Goal: Browse casually: Explore the website without a specific task or goal

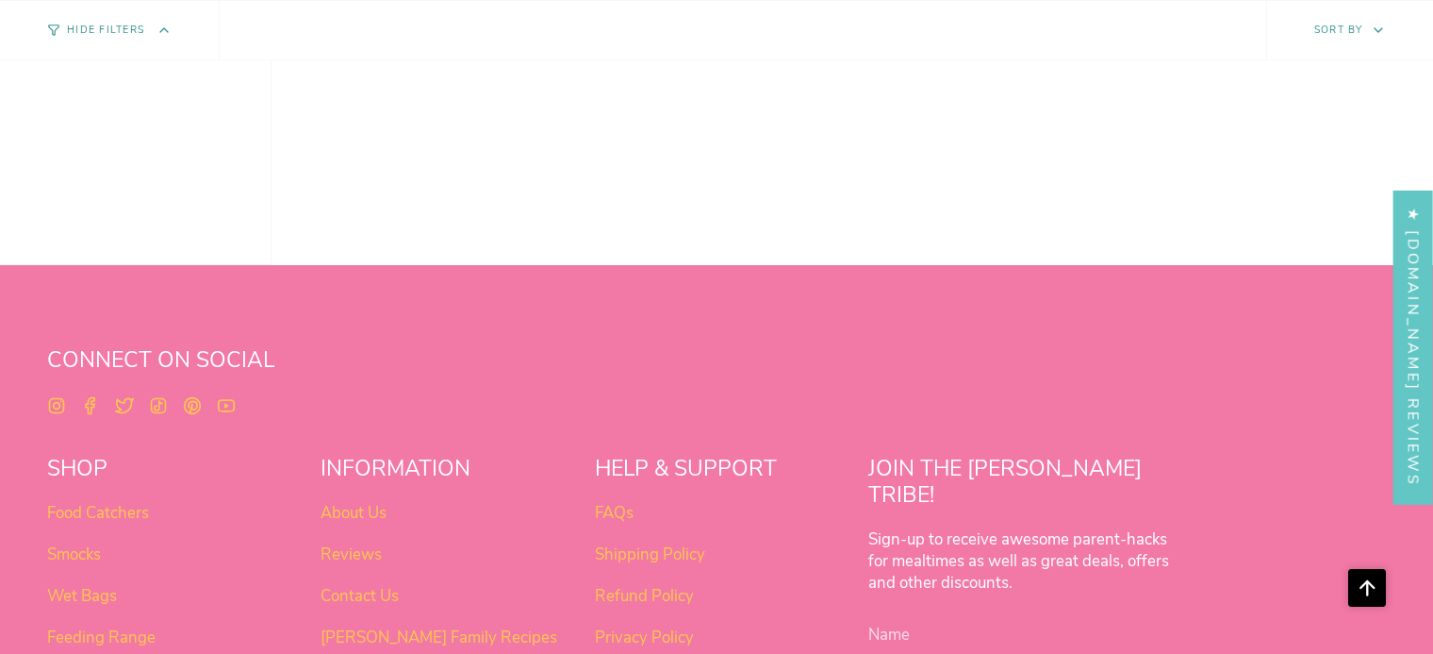
scroll to position [1504, 0]
